Goal: Information Seeking & Learning: Compare options

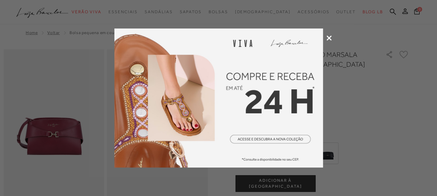
click at [330, 36] on icon at bounding box center [328, 37] width 5 height 5
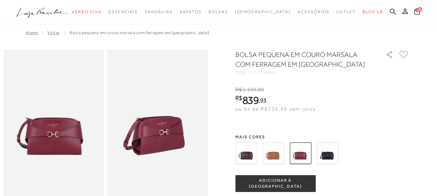
click at [254, 145] on img at bounding box center [246, 153] width 22 height 22
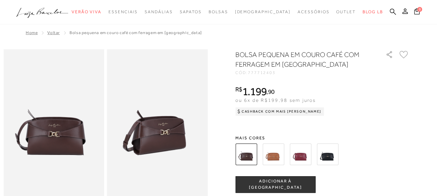
click at [315, 157] on div at bounding box center [314, 154] width 162 height 26
click at [334, 158] on img at bounding box center [327, 154] width 22 height 22
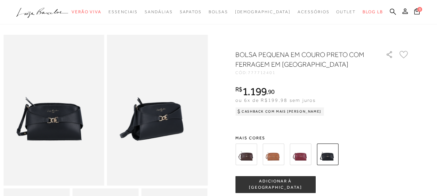
scroll to position [29, 0]
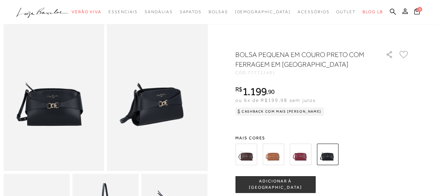
click at [254, 154] on img at bounding box center [246, 154] width 22 height 22
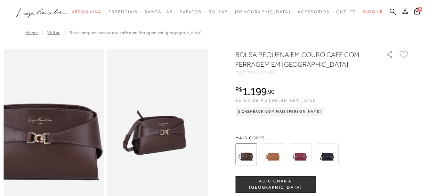
click at [68, 132] on img at bounding box center [38, 120] width 201 height 302
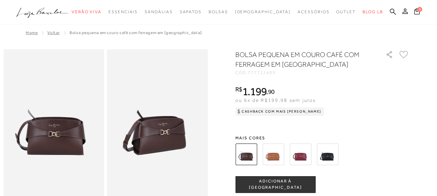
click at [341, 159] on div at bounding box center [314, 154] width 162 height 26
click at [332, 154] on img at bounding box center [327, 154] width 22 height 22
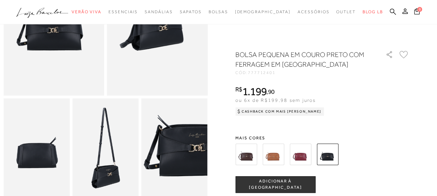
scroll to position [106, 0]
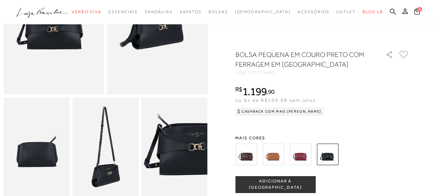
click at [257, 147] on img at bounding box center [246, 154] width 22 height 22
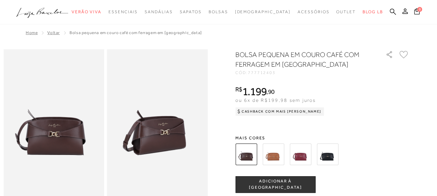
scroll to position [171, 0]
